Goal: Task Accomplishment & Management: Manage account settings

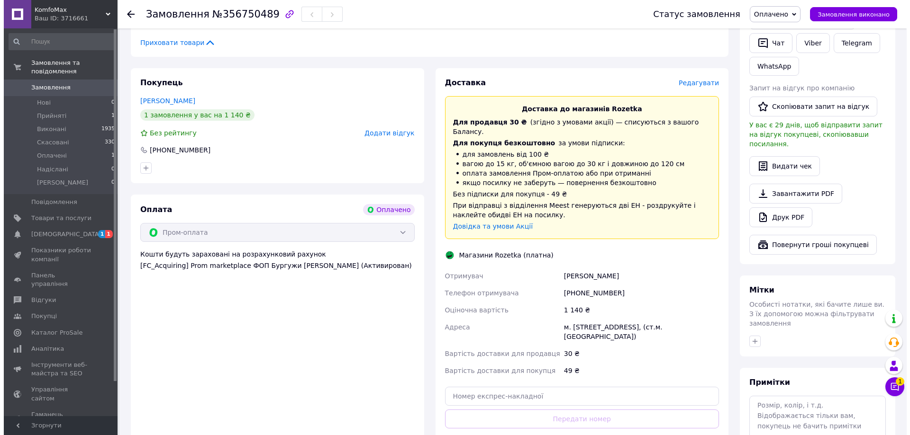
scroll to position [109, 0]
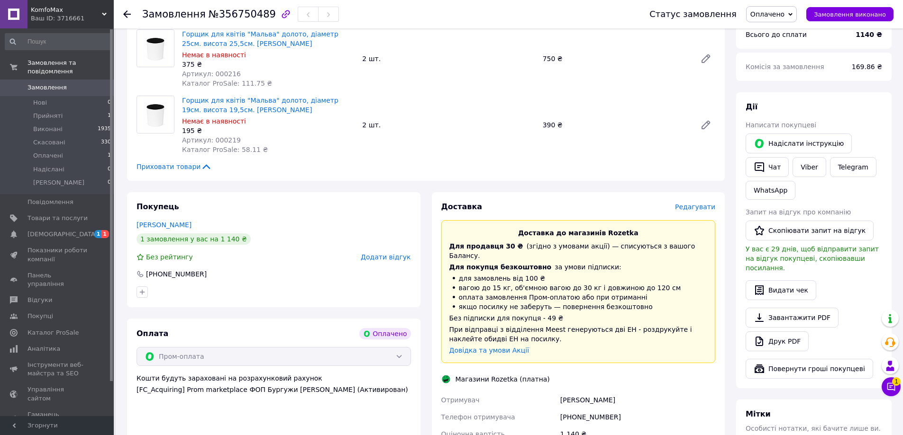
click at [701, 207] on span "Редагувати" at bounding box center [695, 207] width 40 height 8
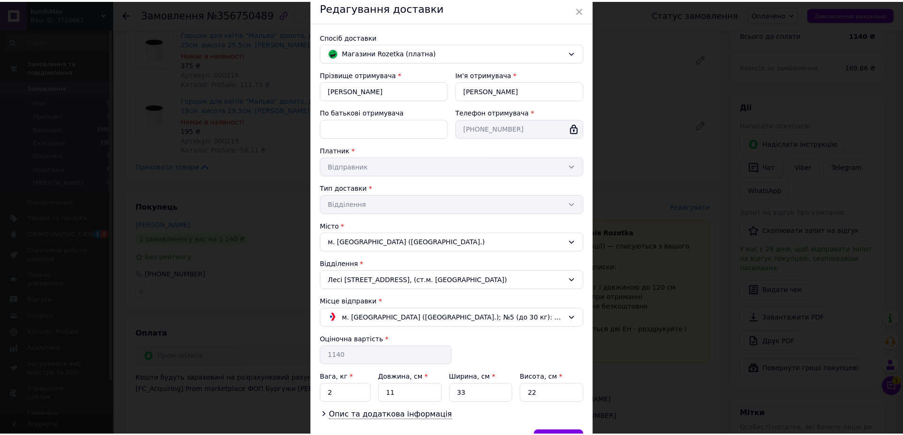
scroll to position [95, 0]
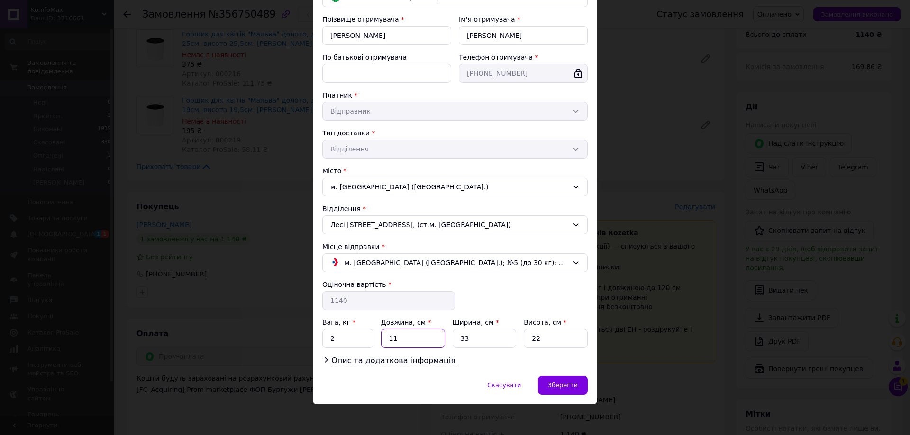
click at [403, 340] on input "11" at bounding box center [413, 338] width 64 height 19
type input "1"
type input "37"
click at [475, 341] on input "33" at bounding box center [484, 338] width 64 height 19
type input "3"
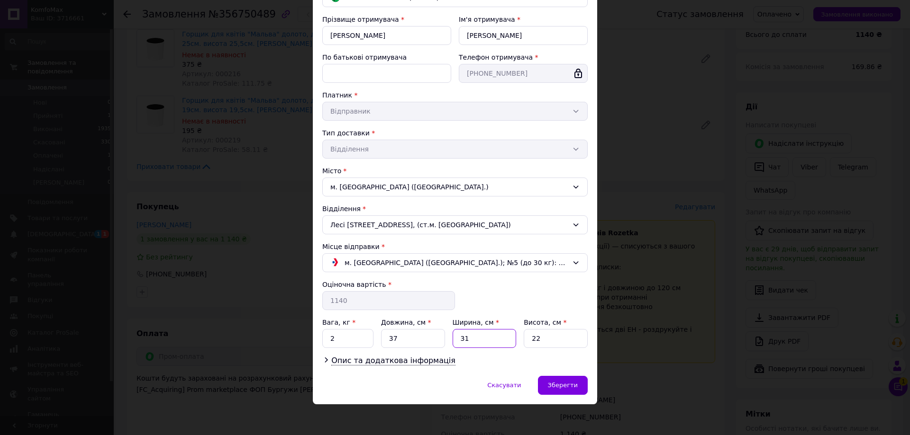
type input "31"
click at [544, 340] on input "22" at bounding box center [556, 338] width 64 height 19
type input "2"
type input "46"
click at [362, 340] on input "2" at bounding box center [347, 338] width 51 height 19
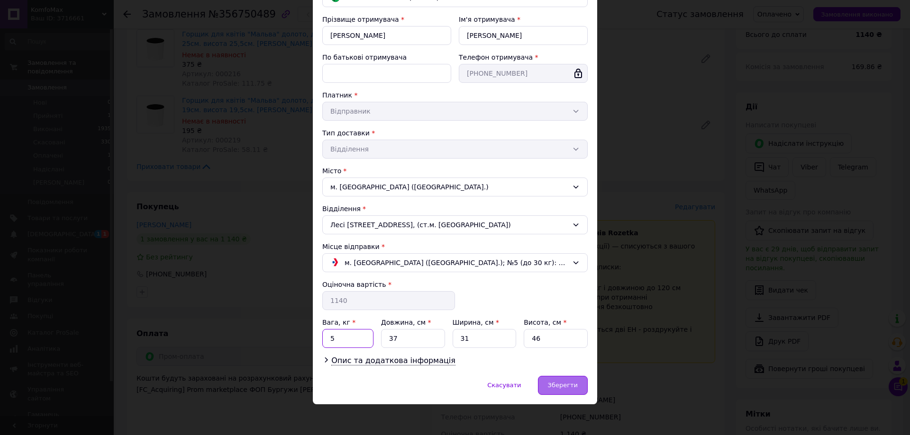
type input "5"
drag, startPoint x: 567, startPoint y: 386, endPoint x: 546, endPoint y: 387, distance: 20.9
click at [566, 387] on span "Зберегти" at bounding box center [563, 385] width 30 height 7
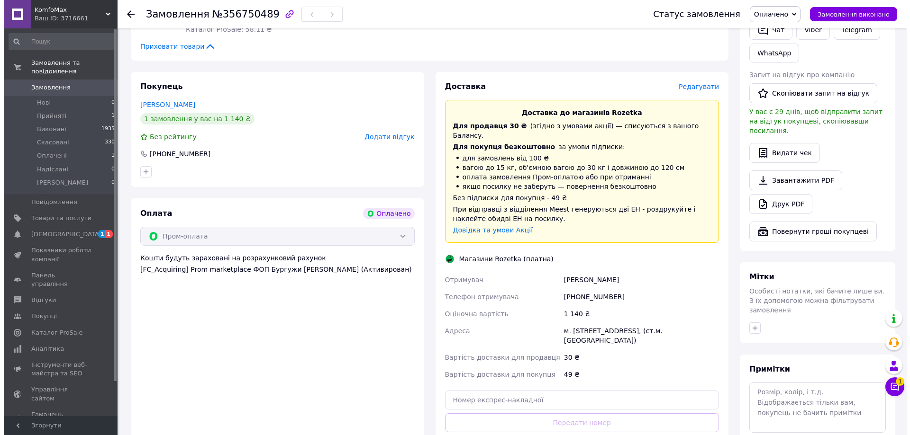
scroll to position [157, 0]
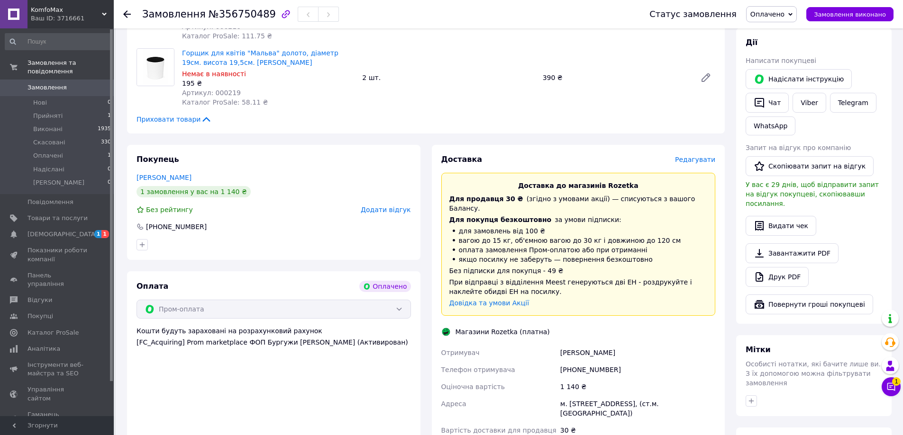
click at [688, 159] on span "Редагувати" at bounding box center [695, 160] width 40 height 8
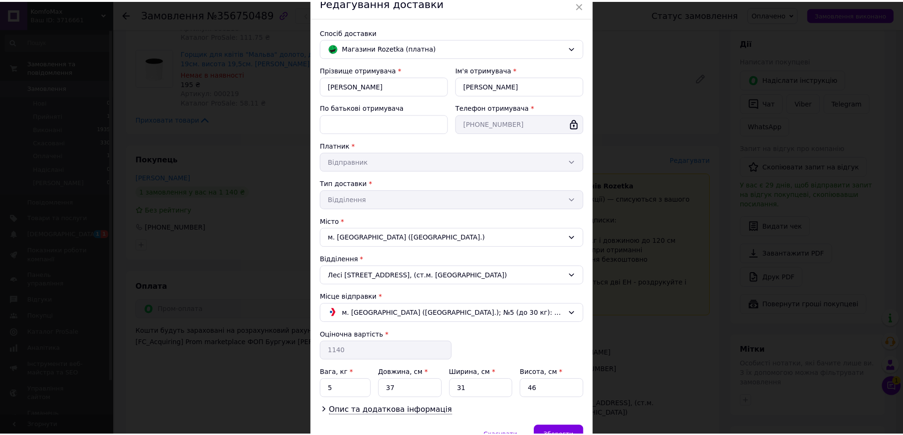
scroll to position [97, 0]
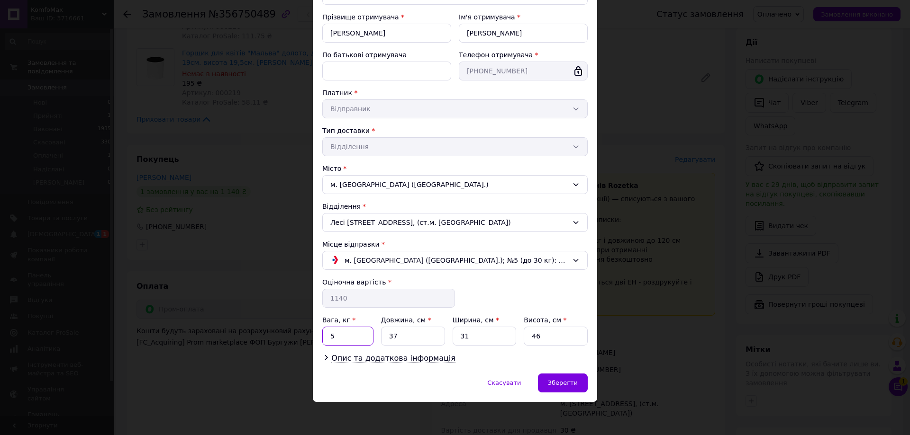
click at [340, 340] on input "5" at bounding box center [347, 336] width 51 height 19
type input "4"
click at [554, 376] on div "Зберегти" at bounding box center [563, 383] width 50 height 19
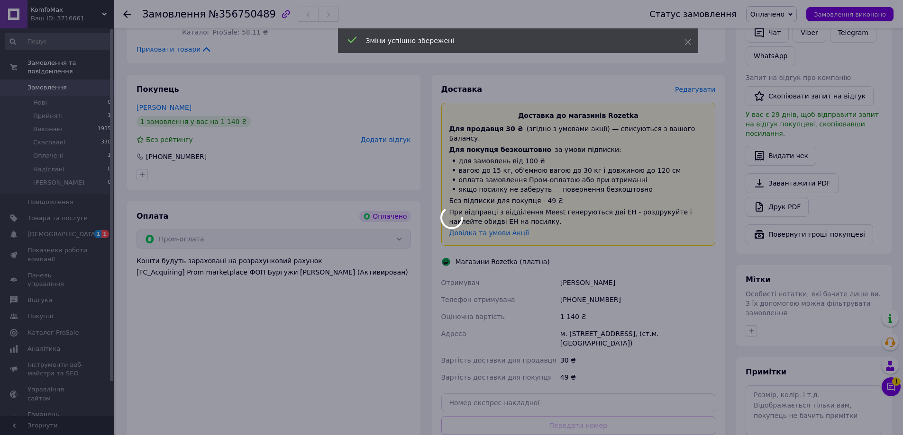
scroll to position [346, 0]
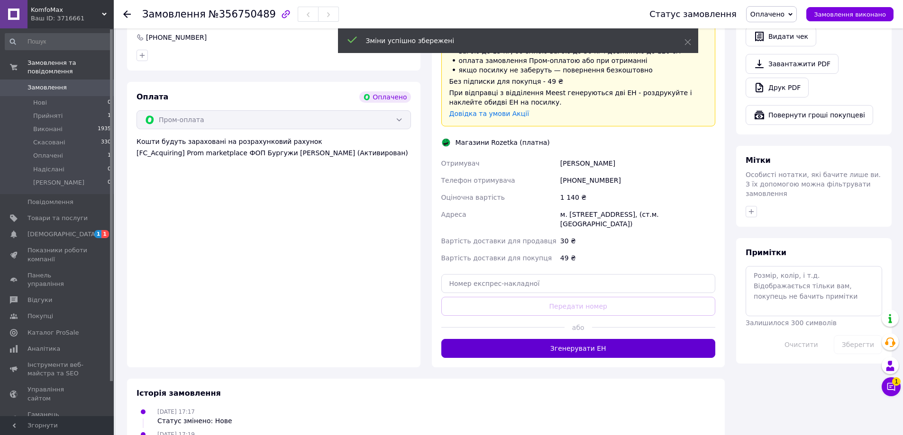
click at [558, 340] on button "Згенерувати ЕН" at bounding box center [578, 348] width 274 height 19
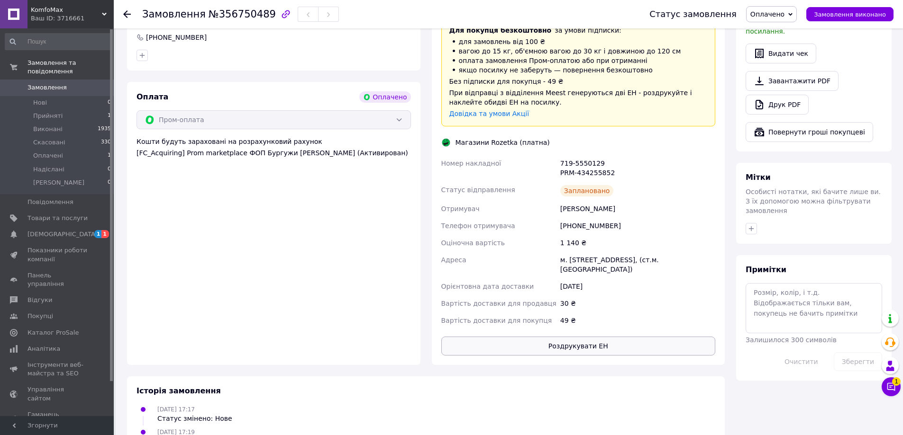
click at [571, 337] on button "Роздрукувати ЕН" at bounding box center [578, 346] width 274 height 19
drag, startPoint x: 609, startPoint y: 162, endPoint x: 560, endPoint y: 150, distance: 51.1
click at [560, 155] on div "719-5550129 PRM-434255852" at bounding box center [637, 168] width 159 height 27
copy div "719-5550129 PRM-434255852"
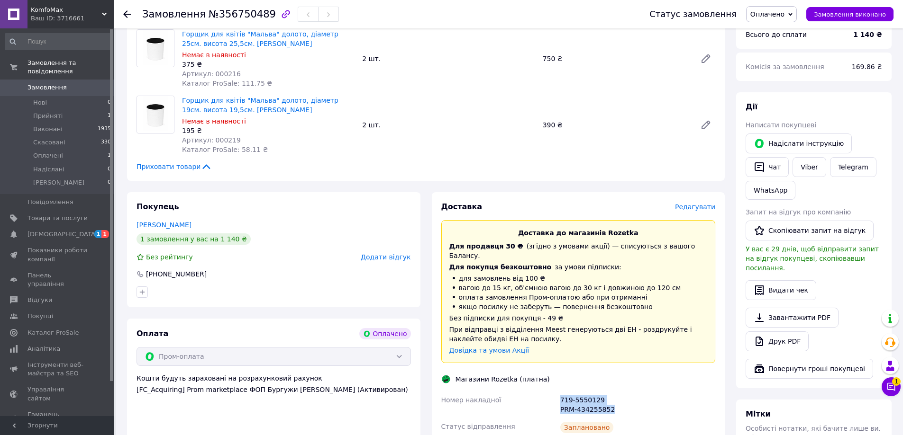
click at [55, 83] on span "Замовлення" at bounding box center [46, 87] width 39 height 9
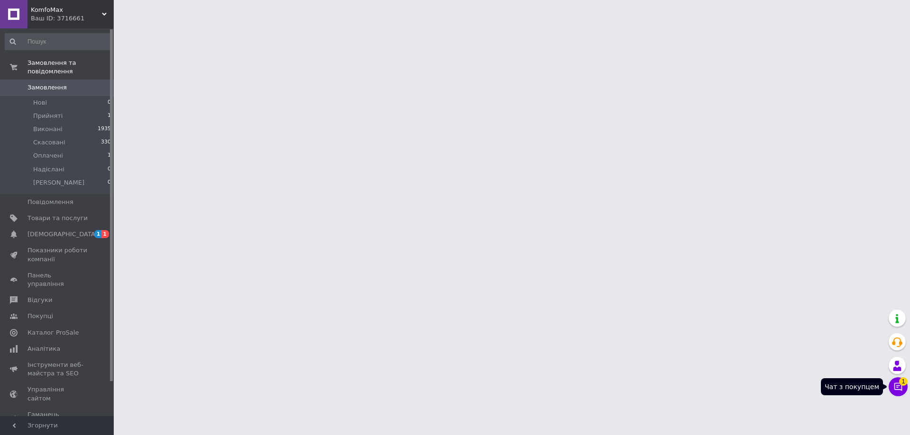
click at [905, 387] on button "Чат з покупцем 1" at bounding box center [897, 387] width 19 height 19
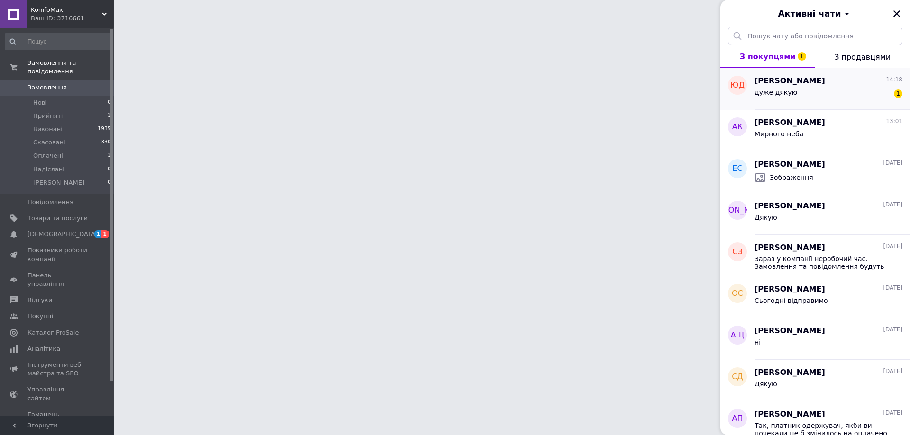
click at [799, 96] on div "дуже дякую 1" at bounding box center [828, 94] width 148 height 15
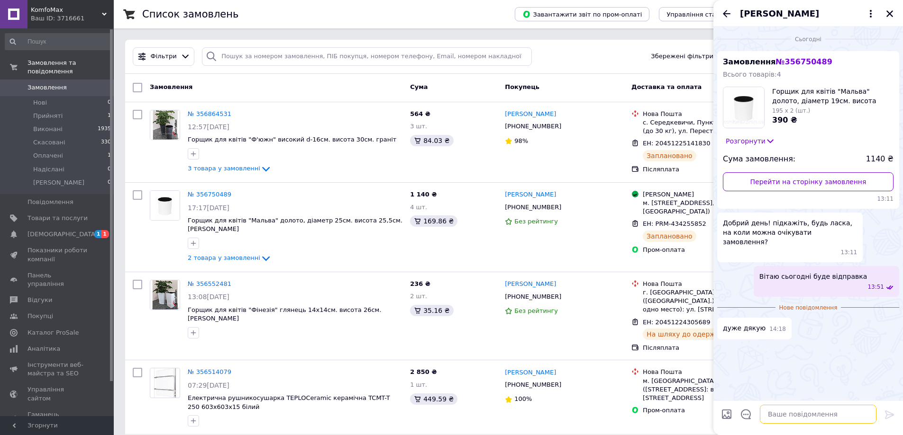
drag, startPoint x: 784, startPoint y: 419, endPoint x: 786, endPoint y: 414, distance: 5.9
click at [784, 419] on textarea at bounding box center [817, 414] width 117 height 19
type textarea "Доставка на магазин розетка від 3 до 5 днів"
click at [888, 415] on icon at bounding box center [889, 414] width 11 height 11
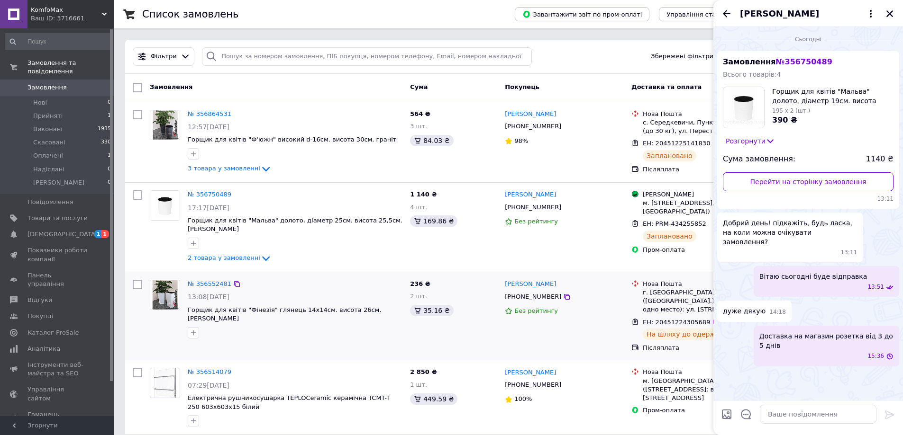
scroll to position [47, 0]
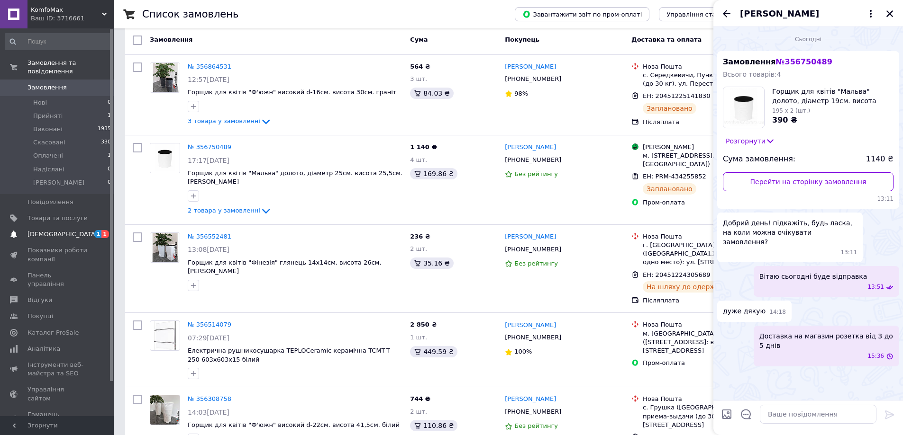
click at [59, 230] on span "[DEMOGRAPHIC_DATA]" at bounding box center [62, 234] width 70 height 9
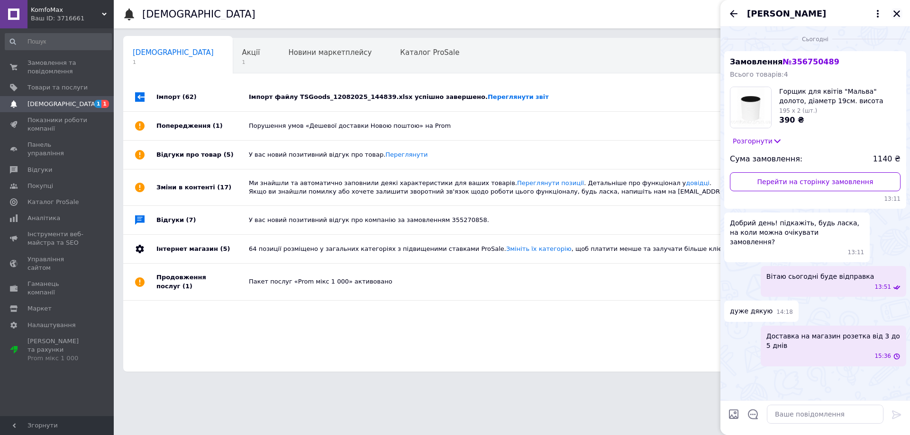
click at [897, 12] on icon "Закрити" at bounding box center [896, 13] width 7 height 7
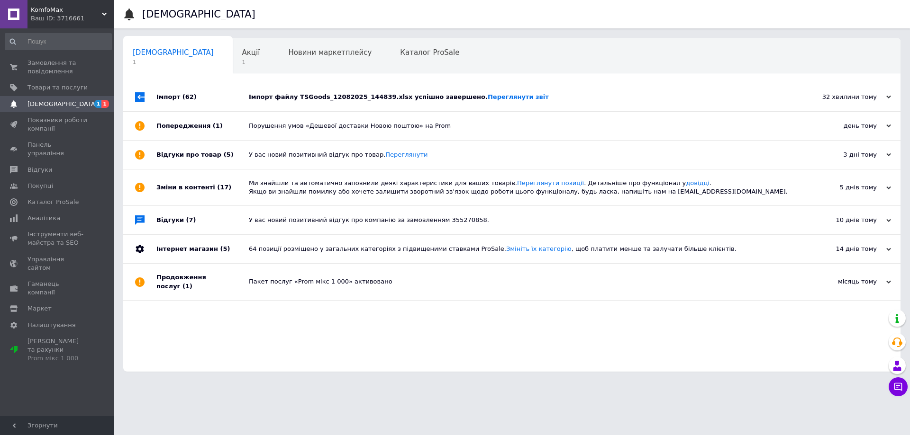
drag, startPoint x: 627, startPoint y: 95, endPoint x: 614, endPoint y: 95, distance: 13.3
click at [626, 95] on div "Імпорт файлу TSGoods_12082025_144839.xlsx успішно завершено. Переглянути звіт" at bounding box center [522, 97] width 547 height 9
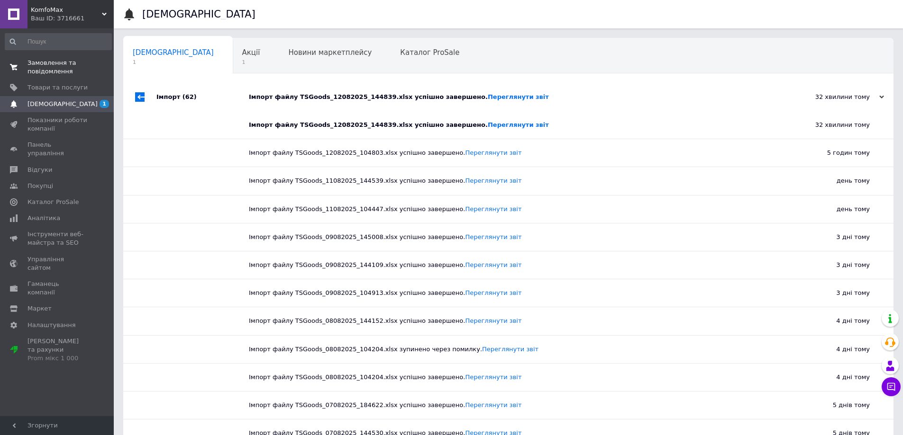
click at [18, 61] on span at bounding box center [13, 67] width 27 height 17
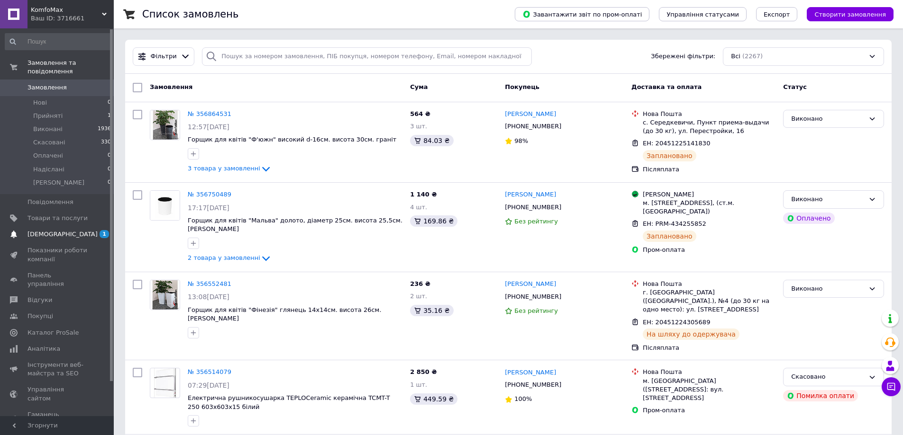
click at [34, 230] on span "[DEMOGRAPHIC_DATA]" at bounding box center [62, 234] width 70 height 9
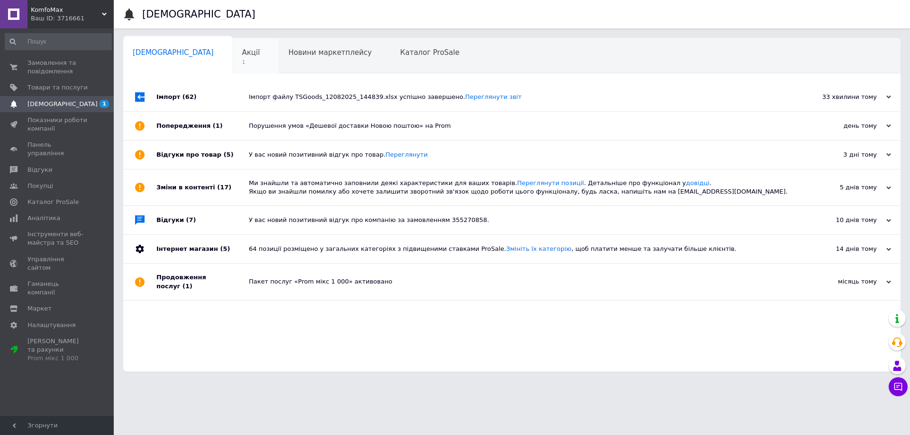
click at [242, 53] on span "Акції" at bounding box center [251, 52] width 18 height 9
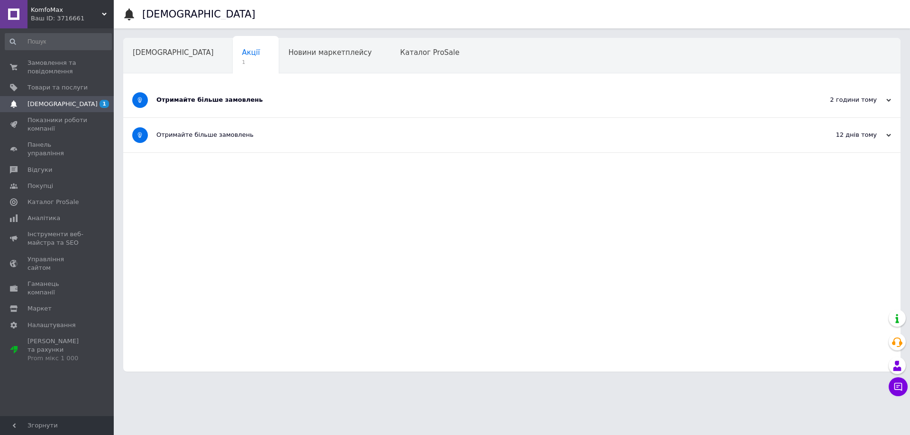
click at [385, 86] on div "Отримайте більше замовлень" at bounding box center [476, 100] width 640 height 35
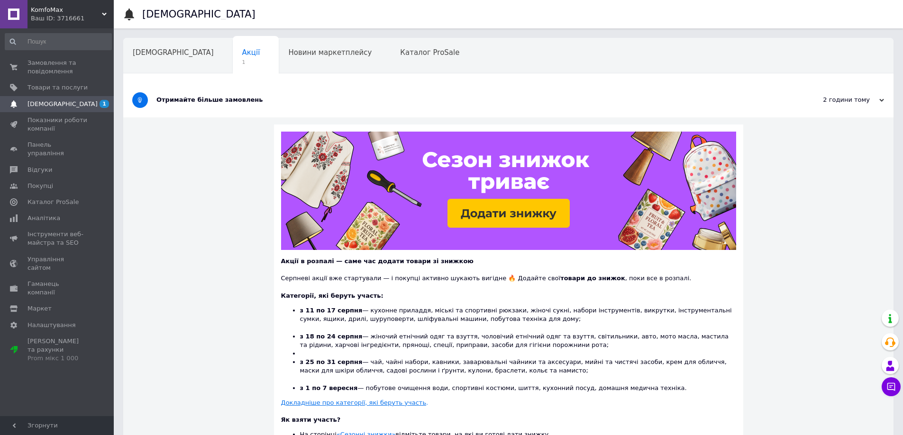
click at [386, 86] on div "Отримайте більше замовлень" at bounding box center [472, 100] width 632 height 35
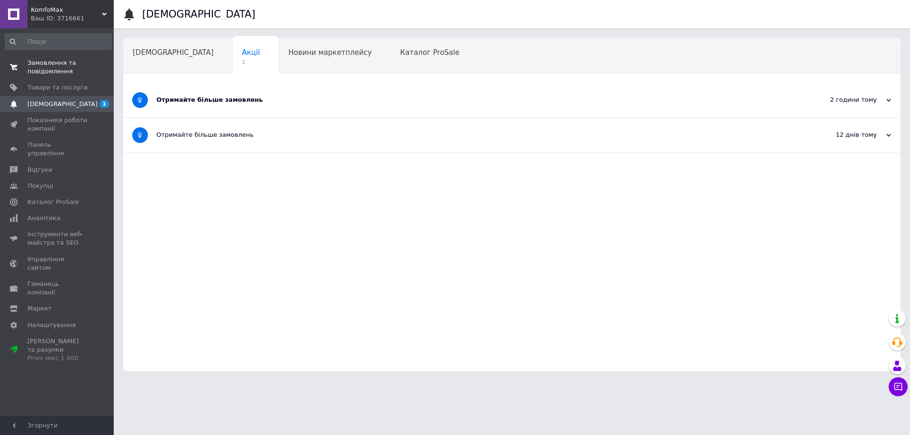
click at [58, 73] on span "Замовлення та повідомлення" at bounding box center [57, 67] width 60 height 17
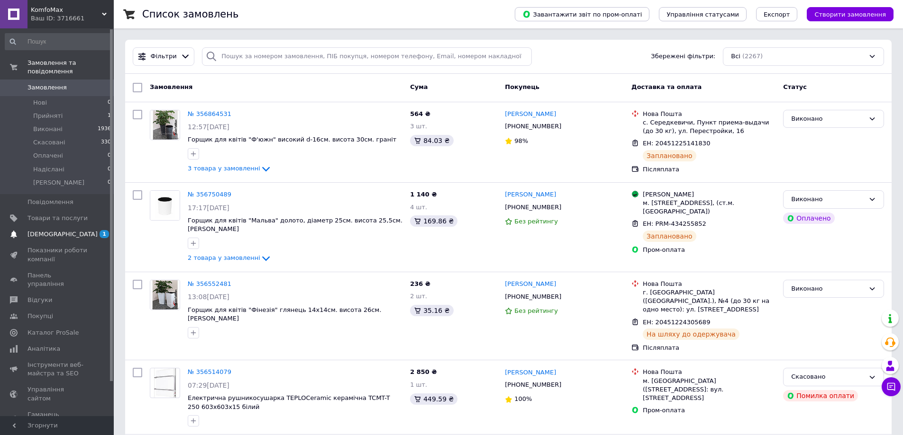
click at [69, 230] on span "[DEMOGRAPHIC_DATA]" at bounding box center [57, 234] width 60 height 9
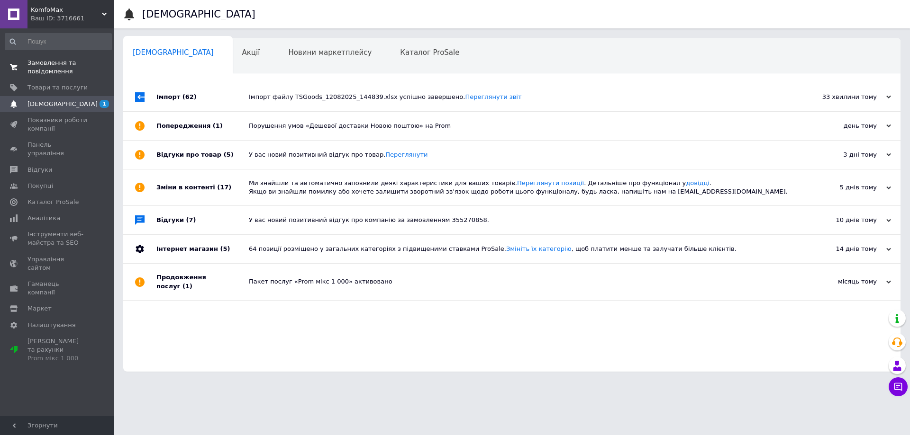
click at [61, 70] on span "Замовлення та повідомлення" at bounding box center [57, 67] width 60 height 17
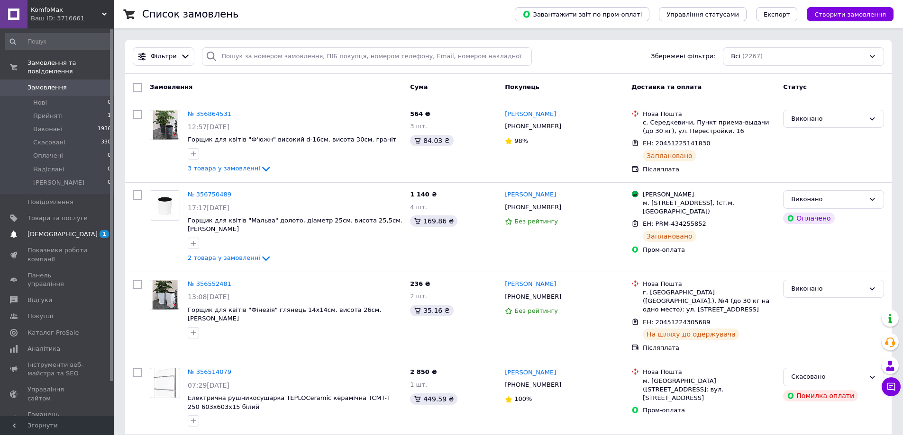
click at [53, 231] on link "[DEMOGRAPHIC_DATA] 1" at bounding box center [58, 234] width 117 height 16
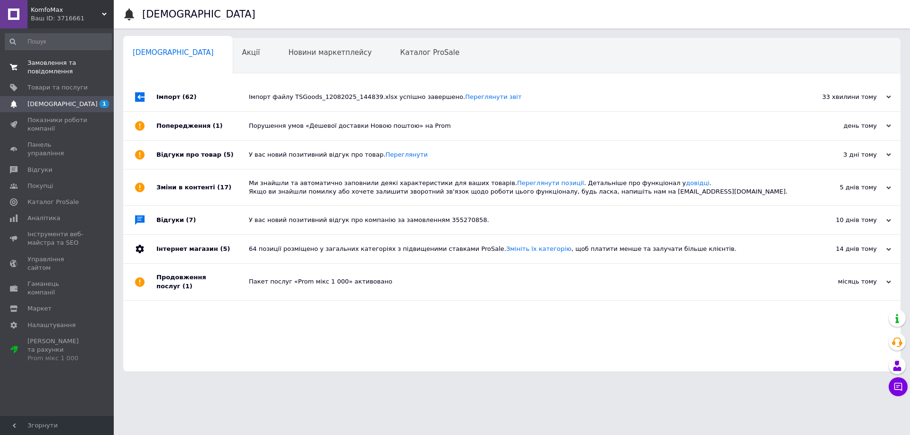
click at [52, 62] on span "Замовлення та повідомлення" at bounding box center [57, 67] width 60 height 17
